Goal: Information Seeking & Learning: Learn about a topic

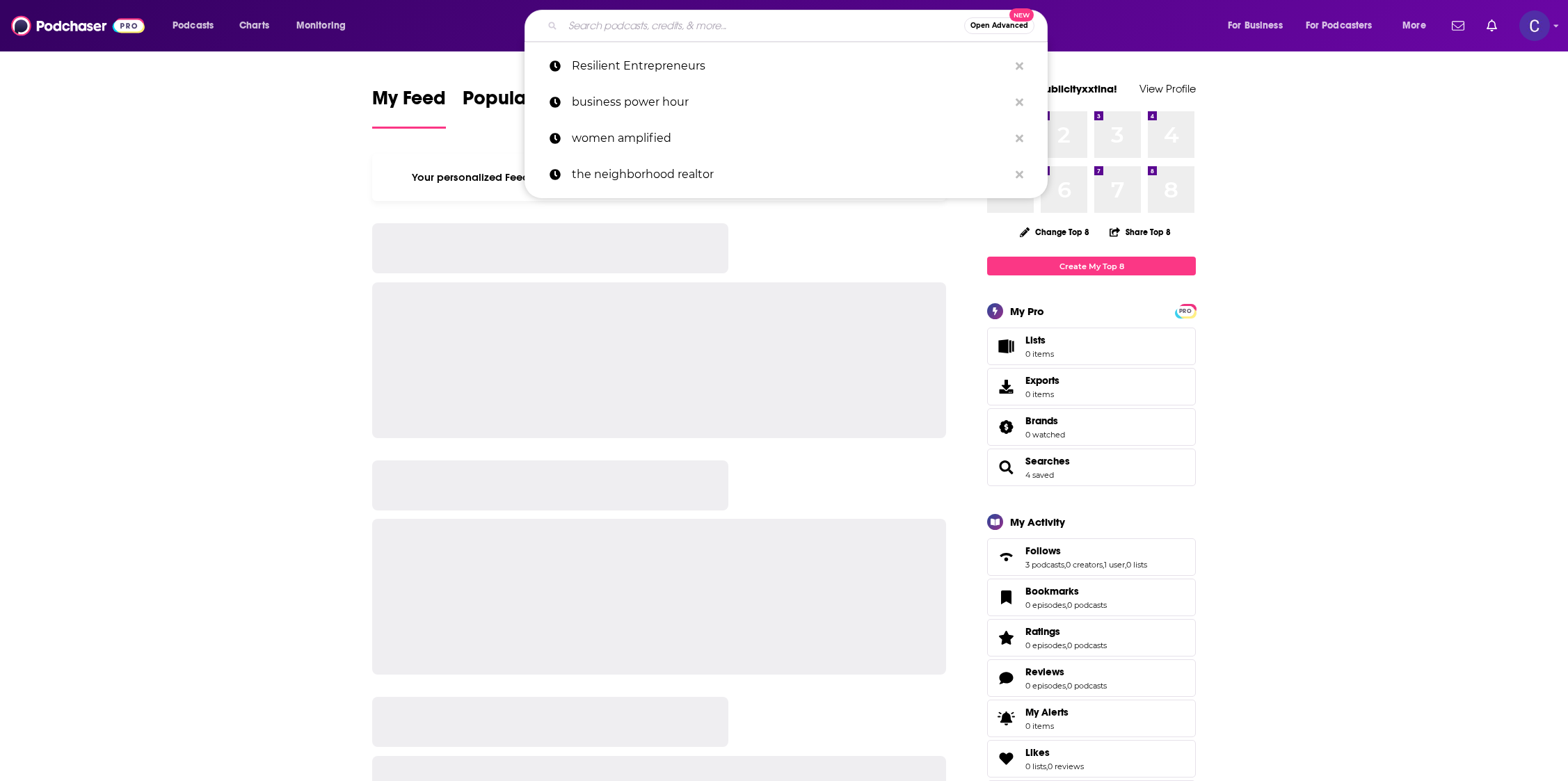
click at [765, 22] on input "Search podcasts, credits, & more..." at bounding box center [763, 25] width 401 height 23
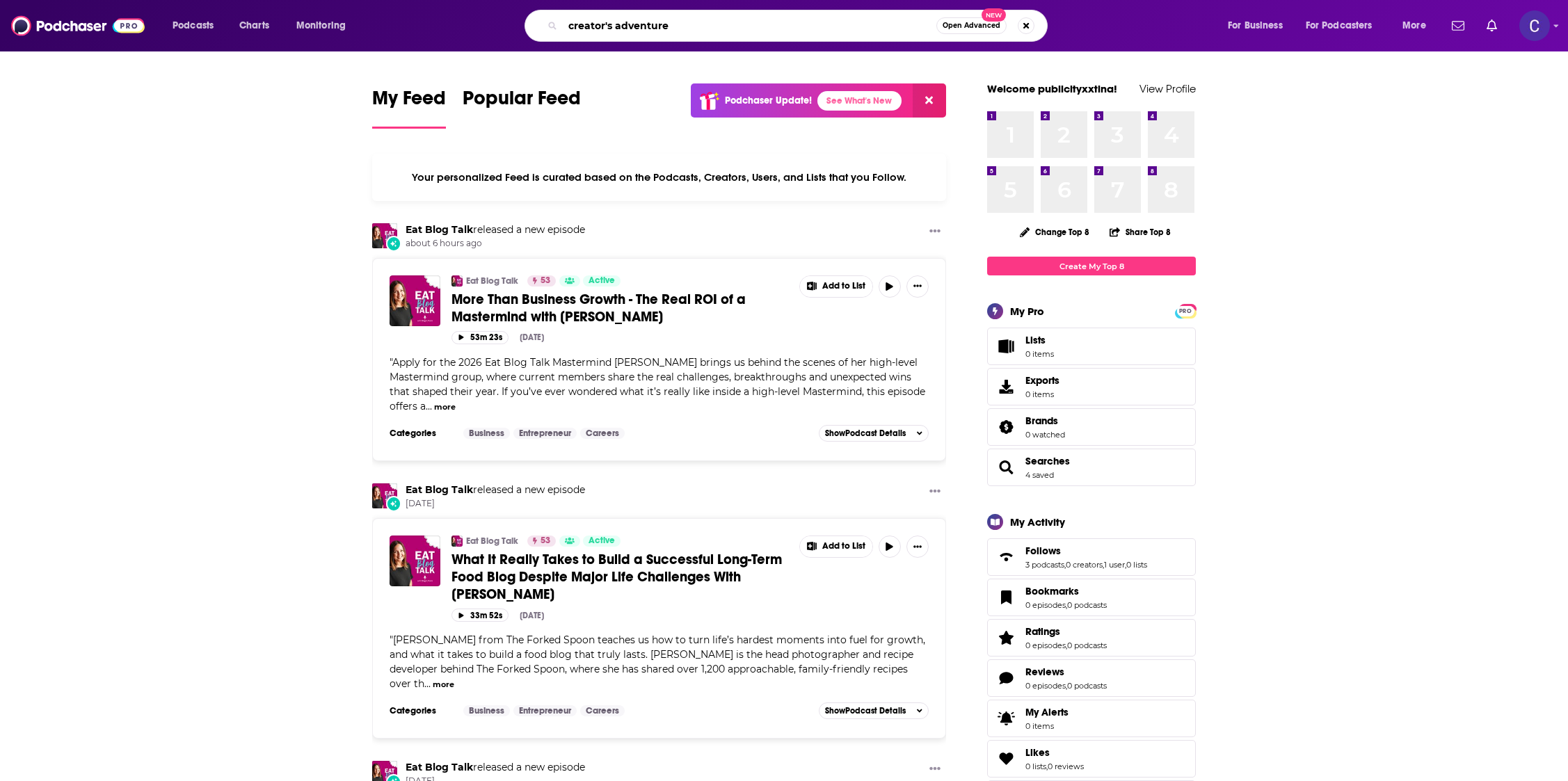
type input "creator's adventure"
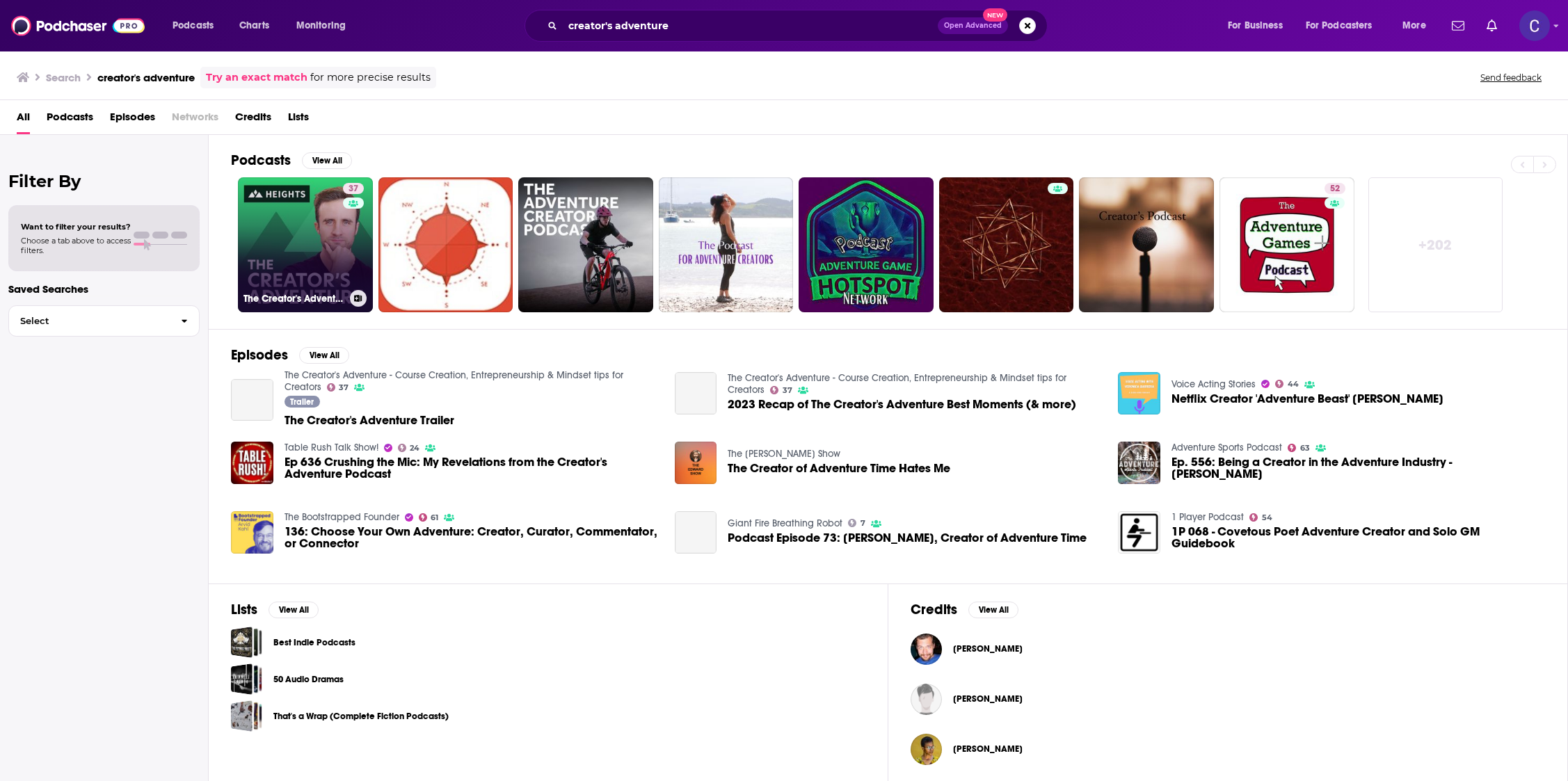
click at [294, 234] on link "37 The Creator's Adventure - Course Creation, Entrepreneurship & Mindset tips f…" at bounding box center [304, 244] width 135 height 135
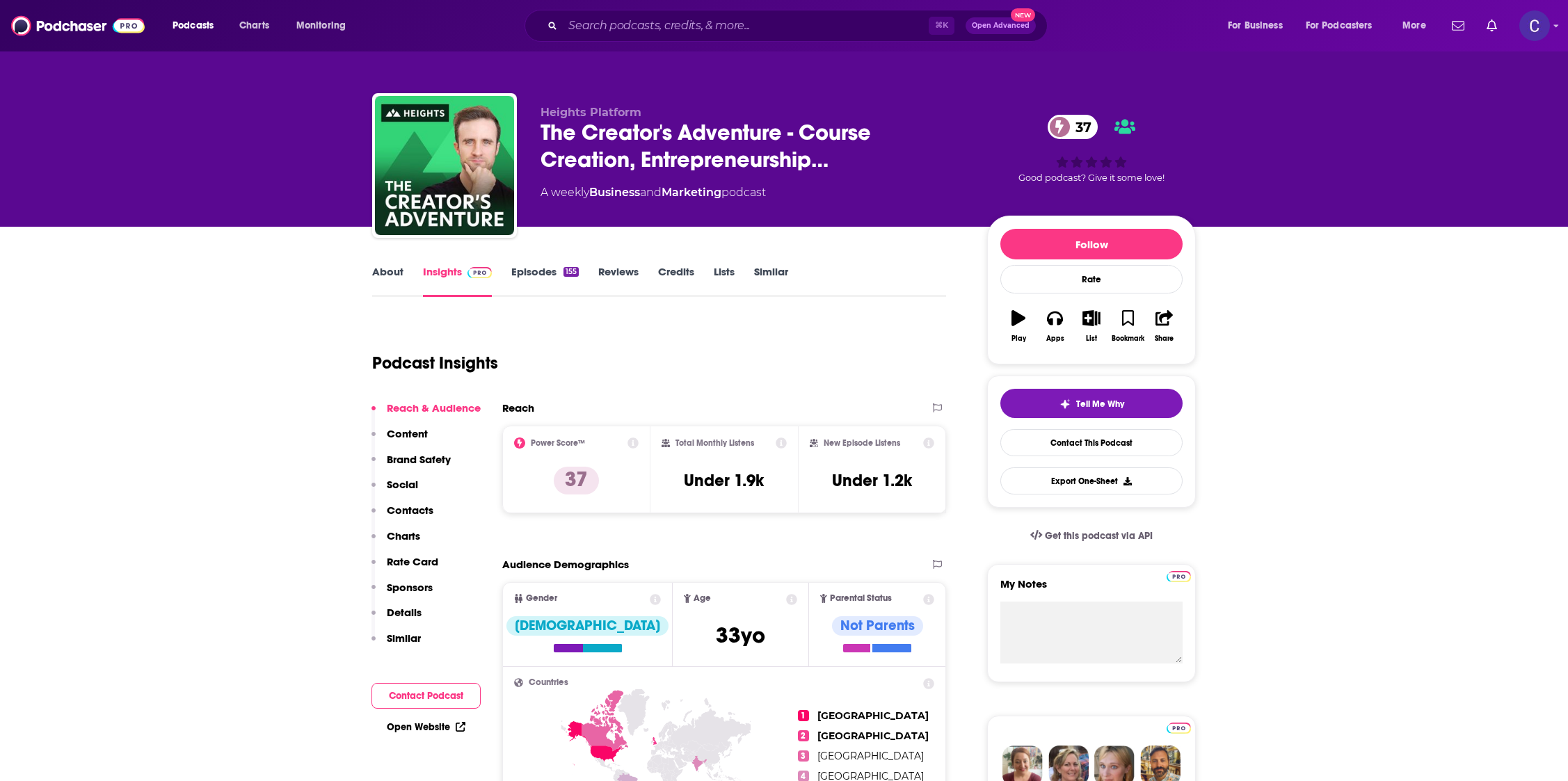
click at [377, 274] on link "About" at bounding box center [387, 280] width 32 height 32
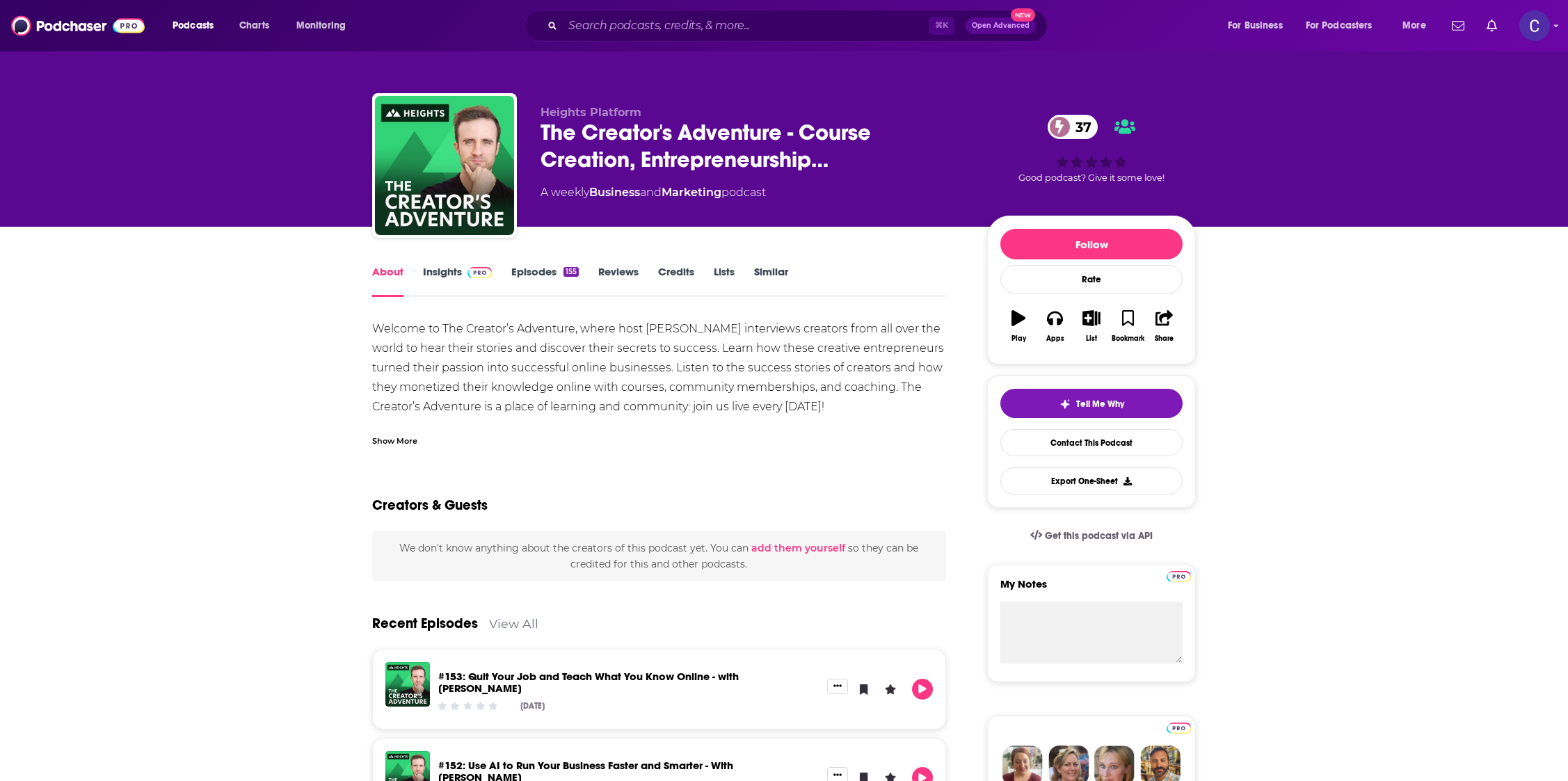
click at [424, 277] on link "Insights" at bounding box center [457, 280] width 69 height 32
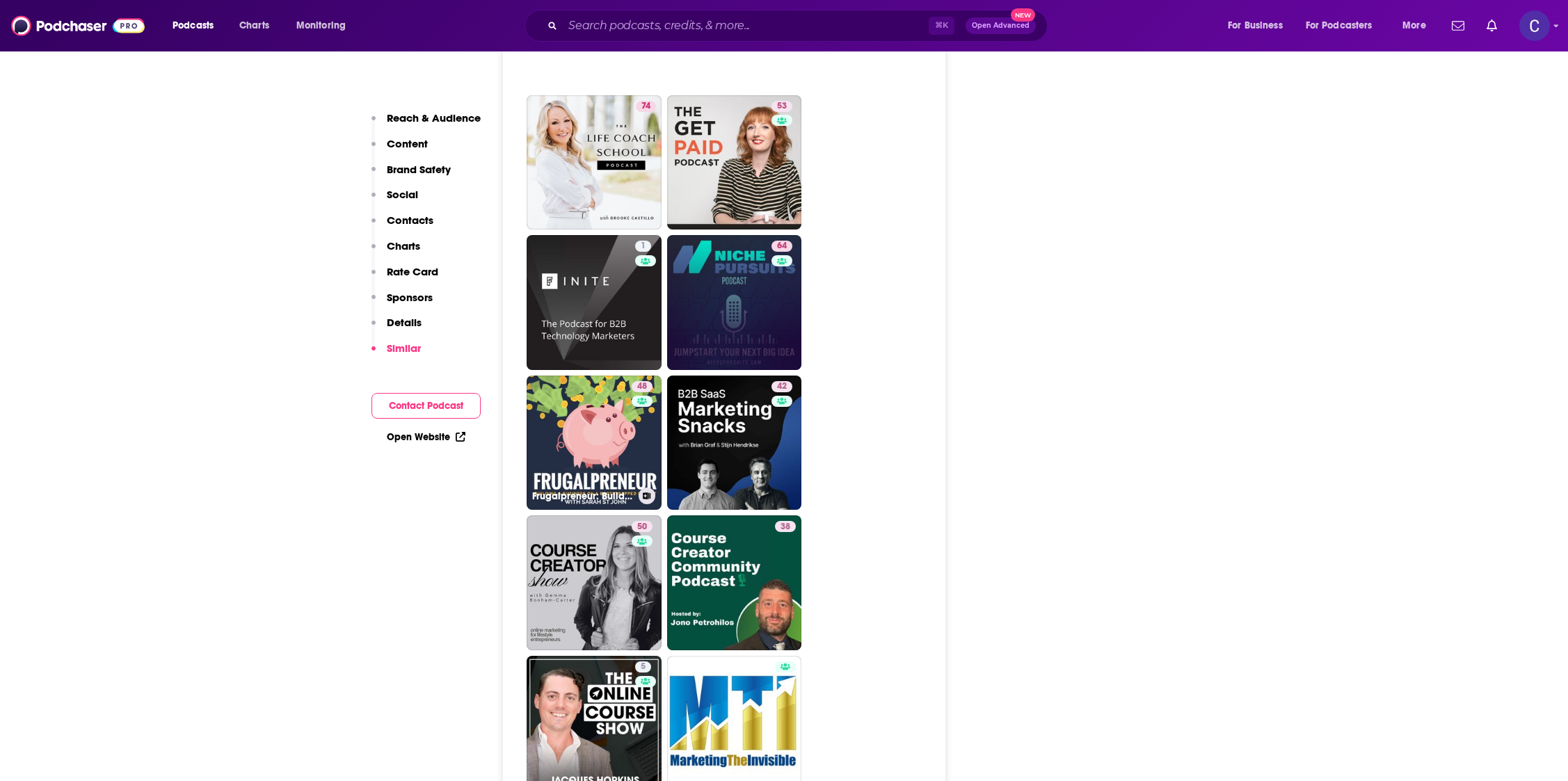
scroll to position [2559, 0]
